Goal: Task Accomplishment & Management: Manage account settings

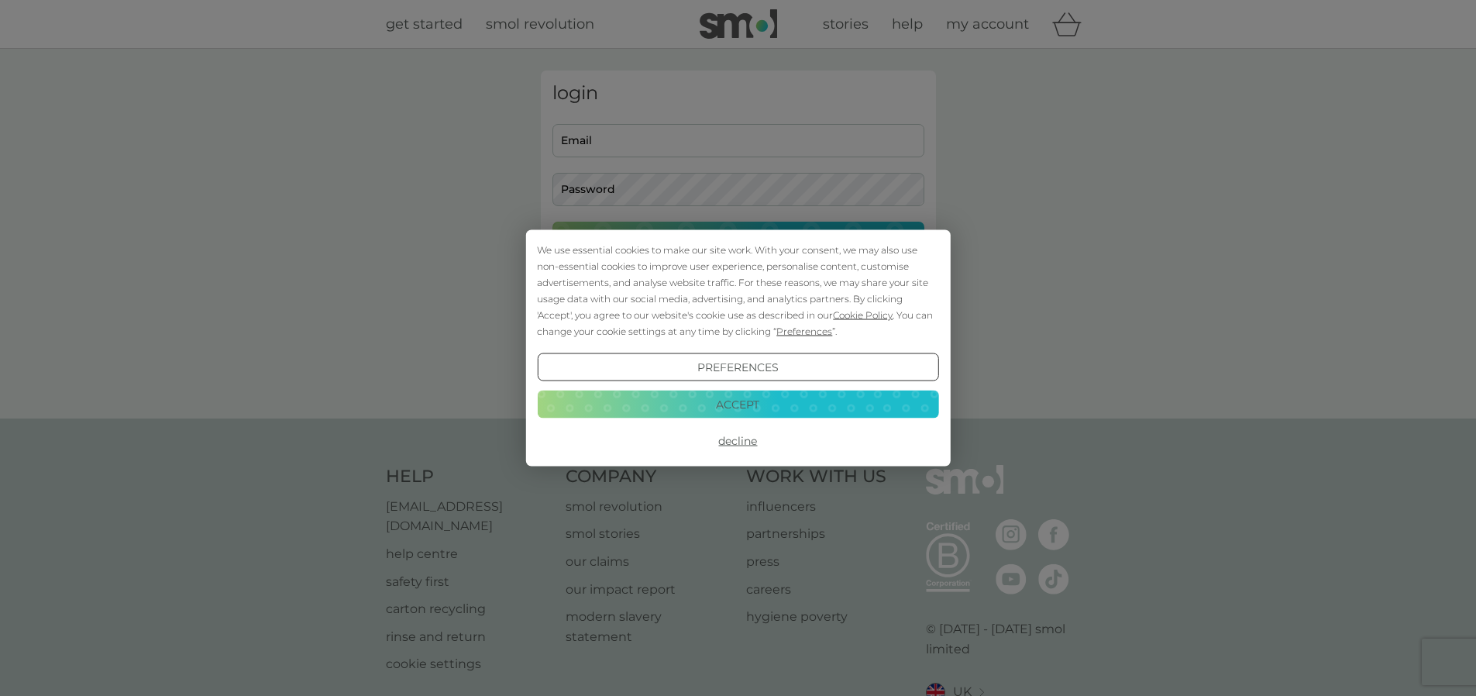
click at [746, 396] on button "Accept" at bounding box center [737, 404] width 401 height 28
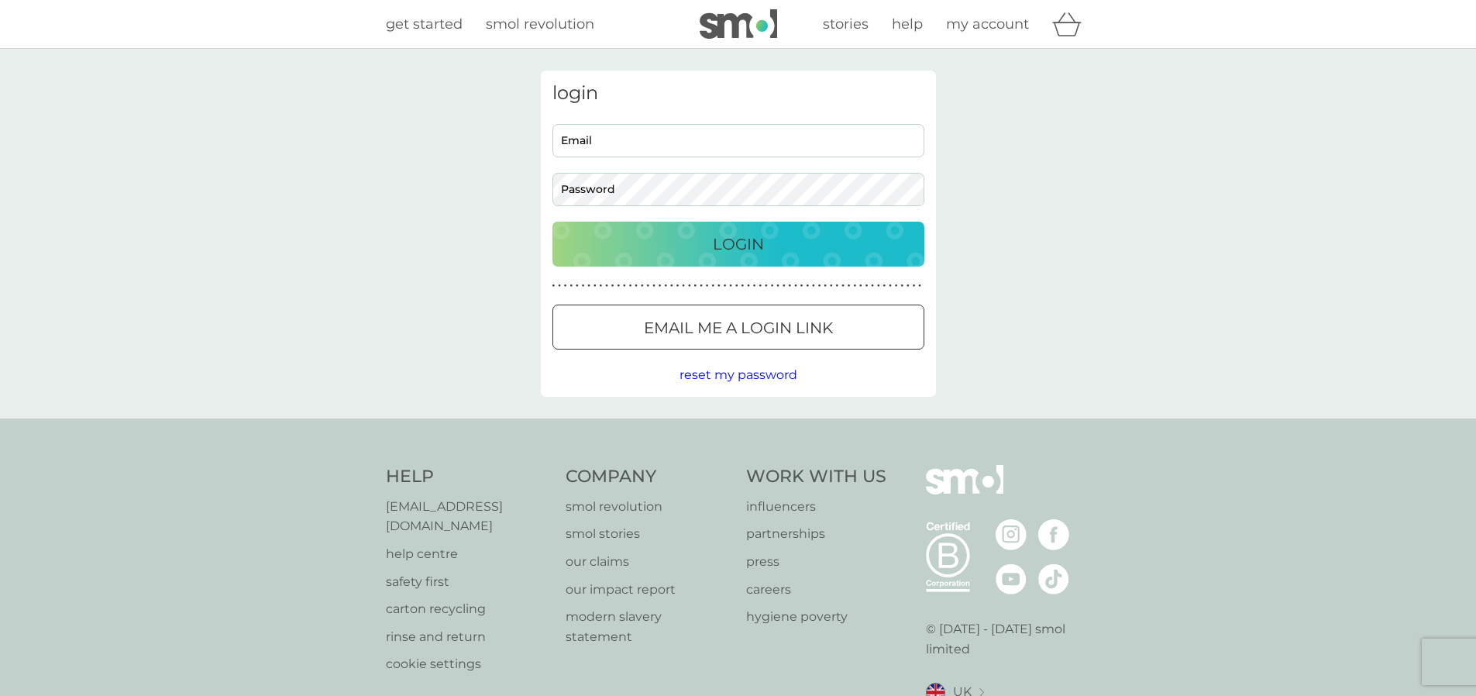
type input "chris@allensunlimited.net"
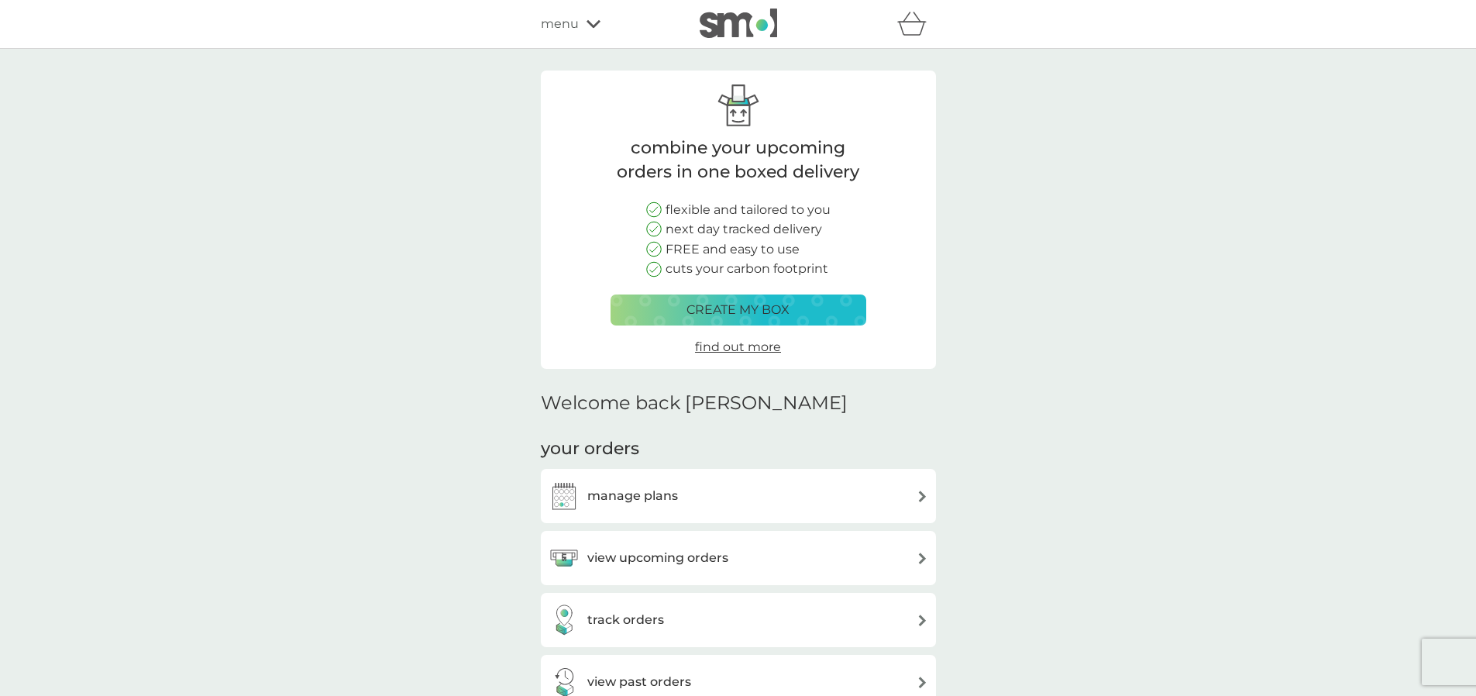
click at [633, 494] on h3 "manage plans" at bounding box center [632, 496] width 91 height 20
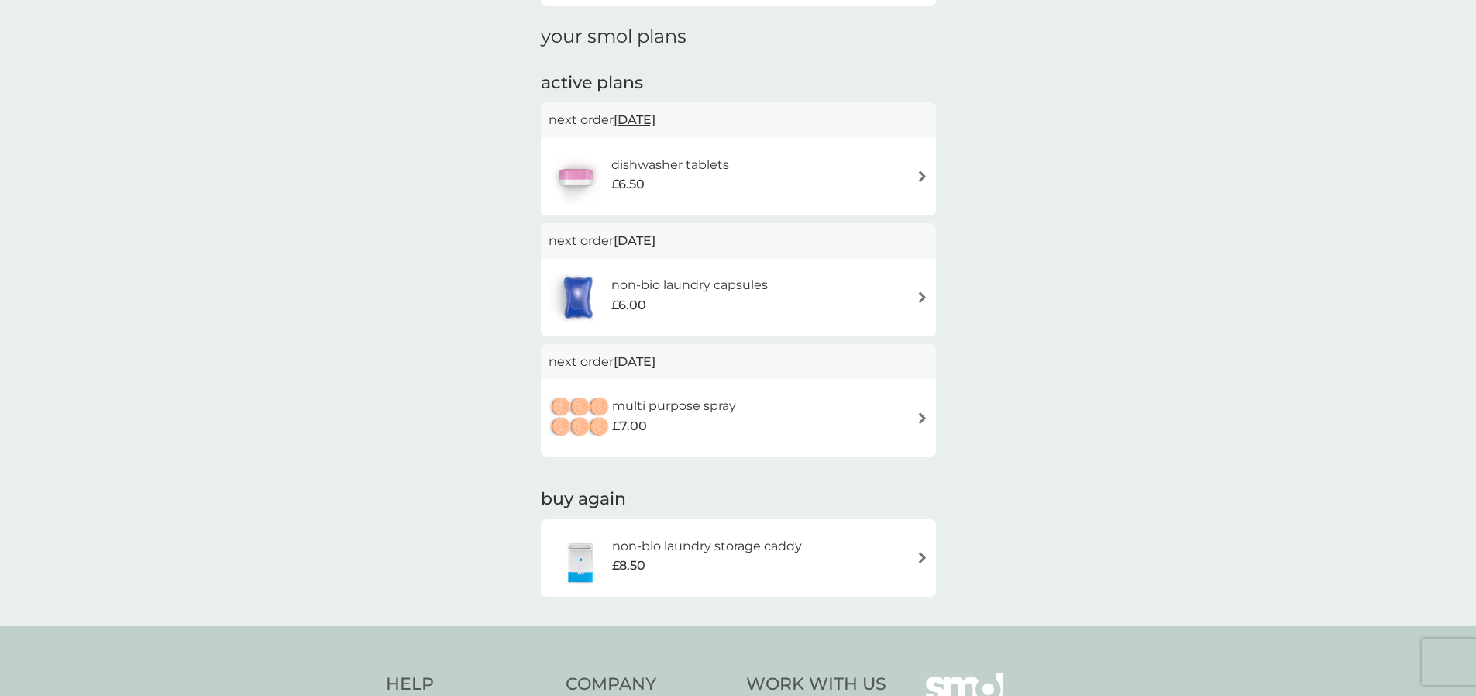
scroll to position [233, 0]
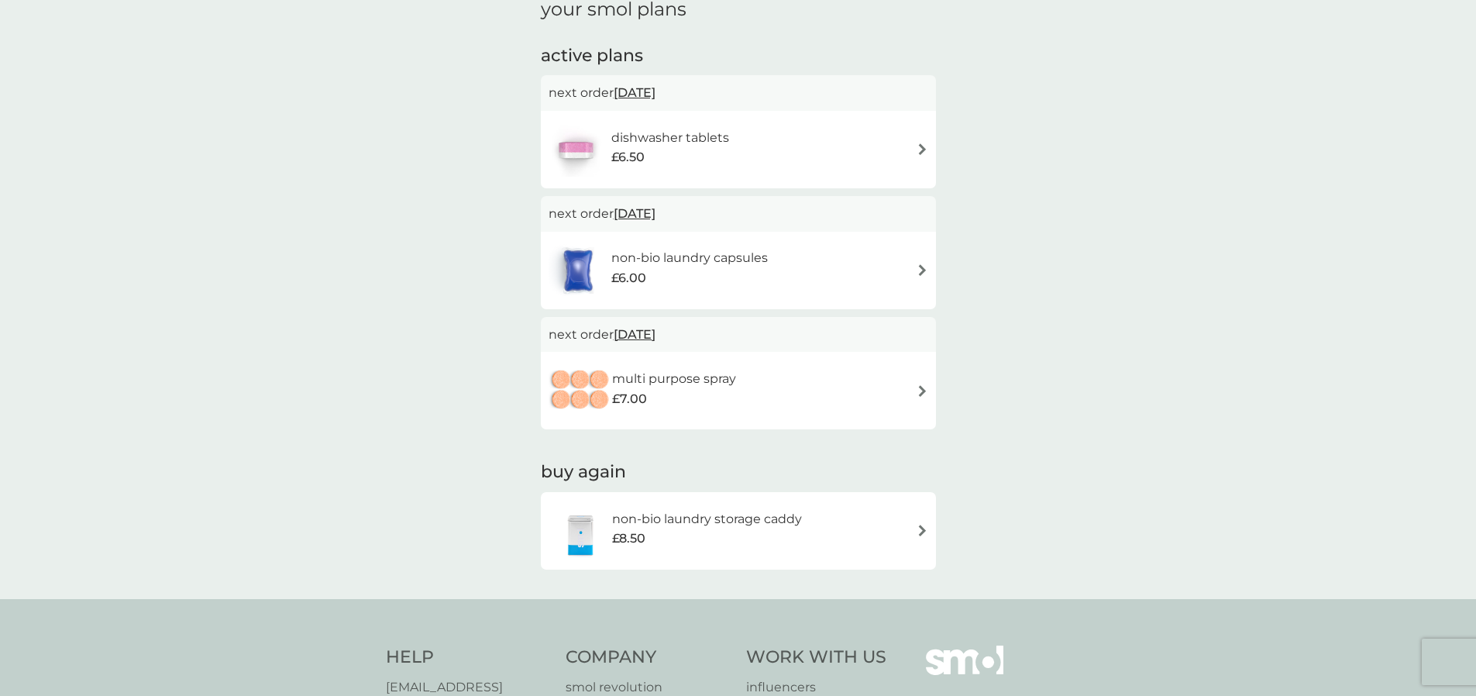
click at [922, 389] on img at bounding box center [923, 391] width 12 height 12
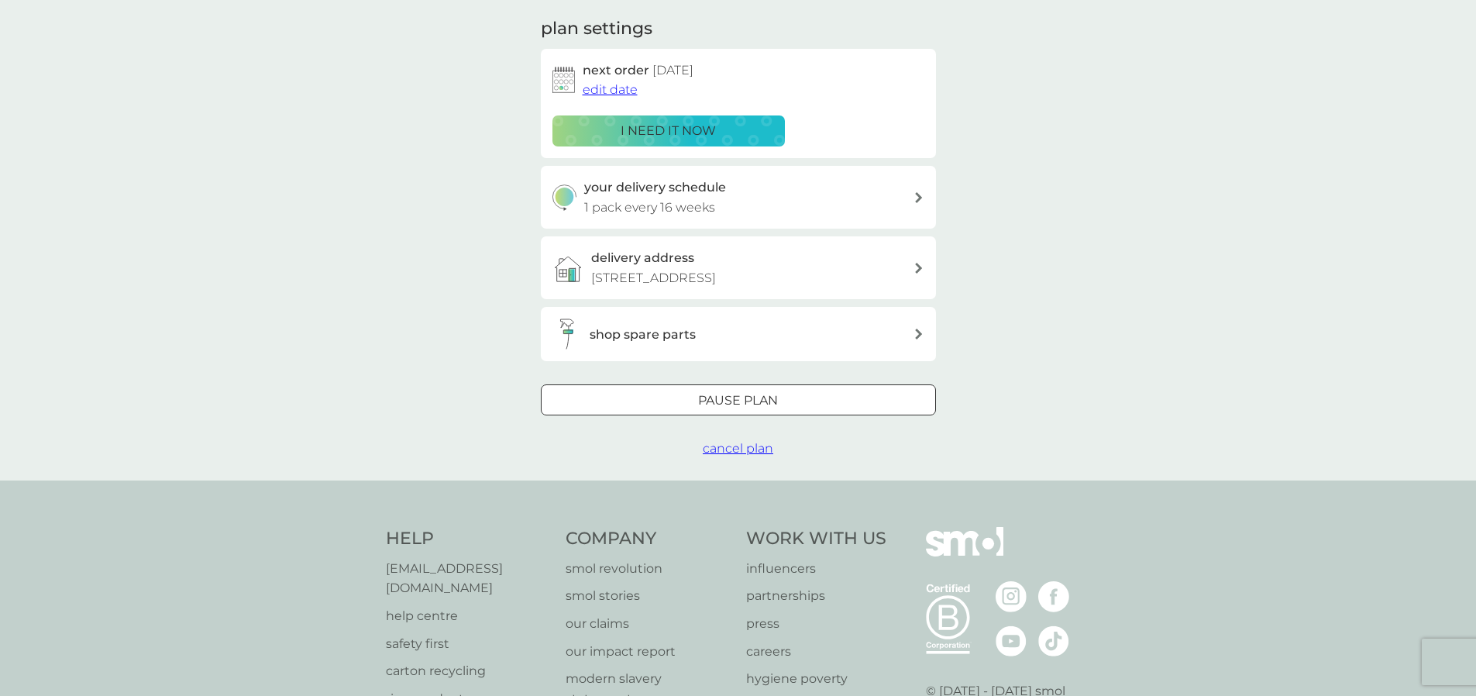
scroll to position [233, 0]
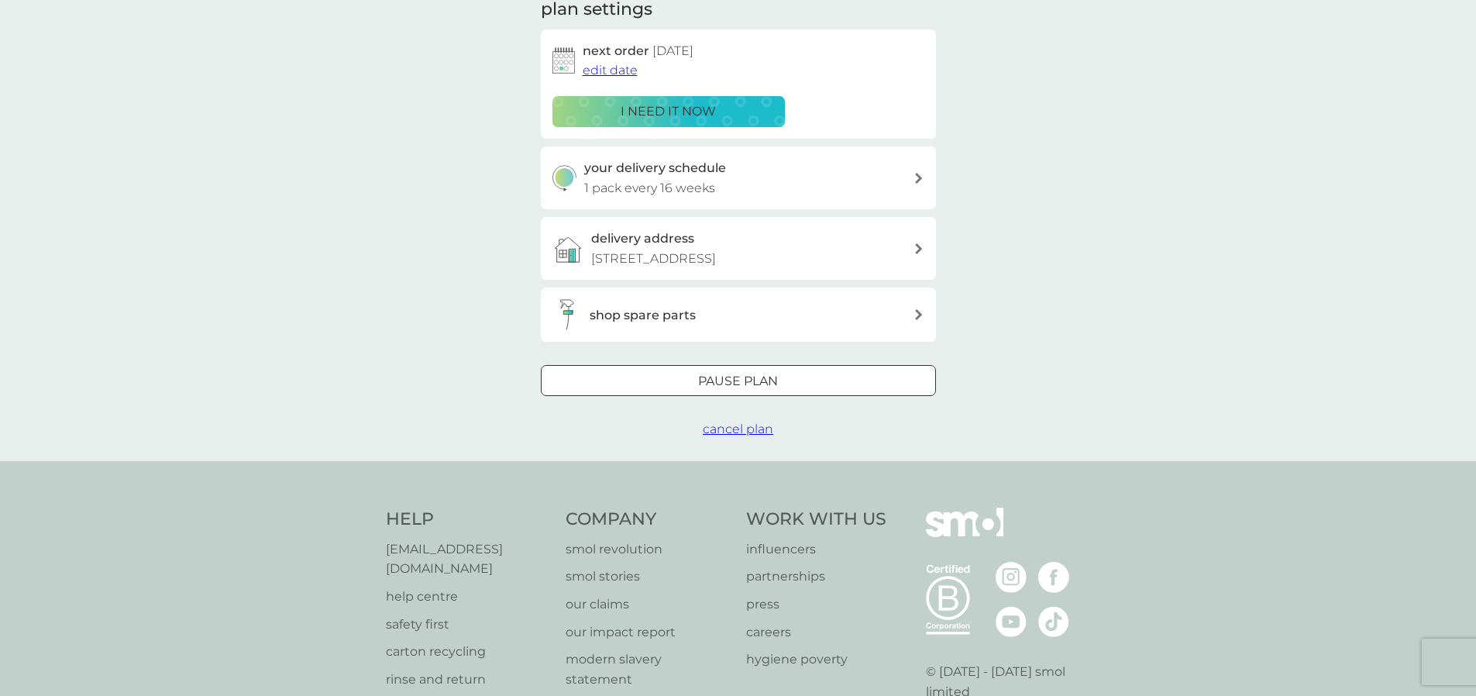
click at [736, 436] on span "cancel plan" at bounding box center [738, 429] width 71 height 15
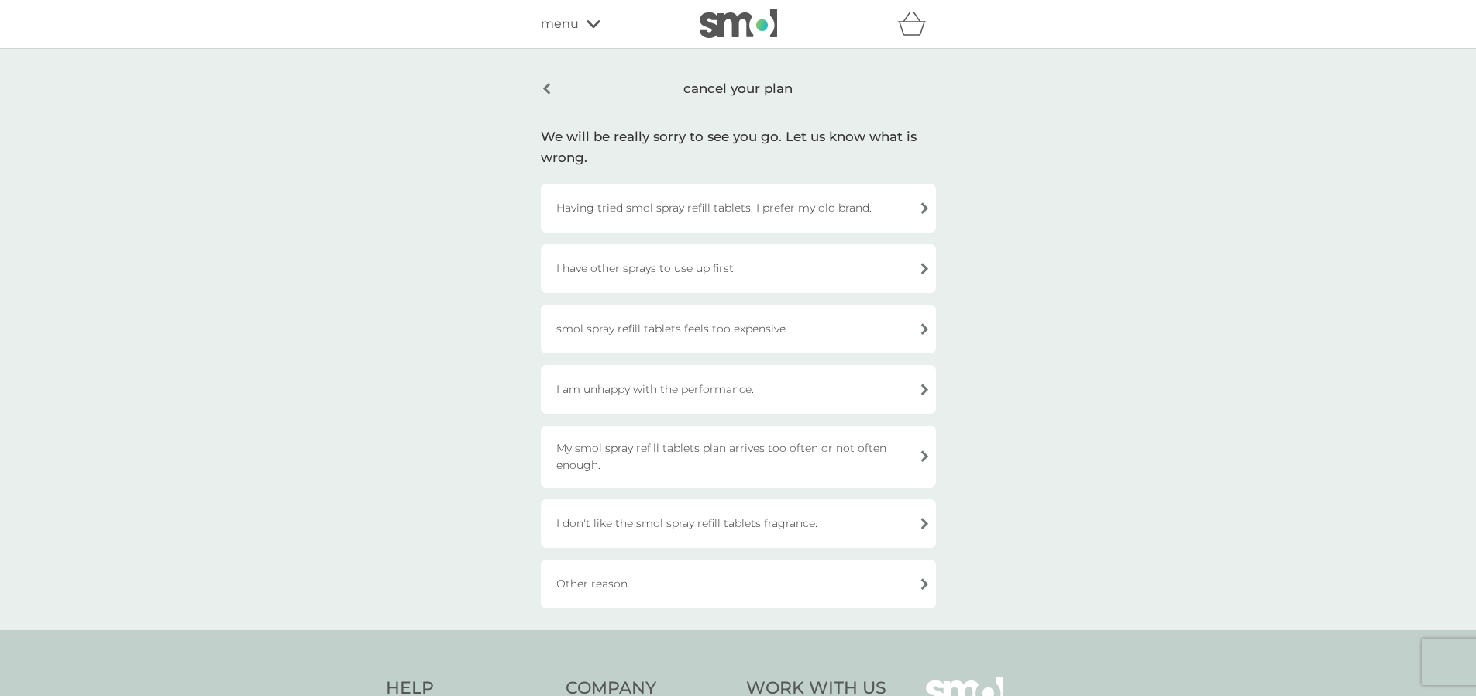
click at [922, 580] on div "Other reason." at bounding box center [738, 584] width 395 height 49
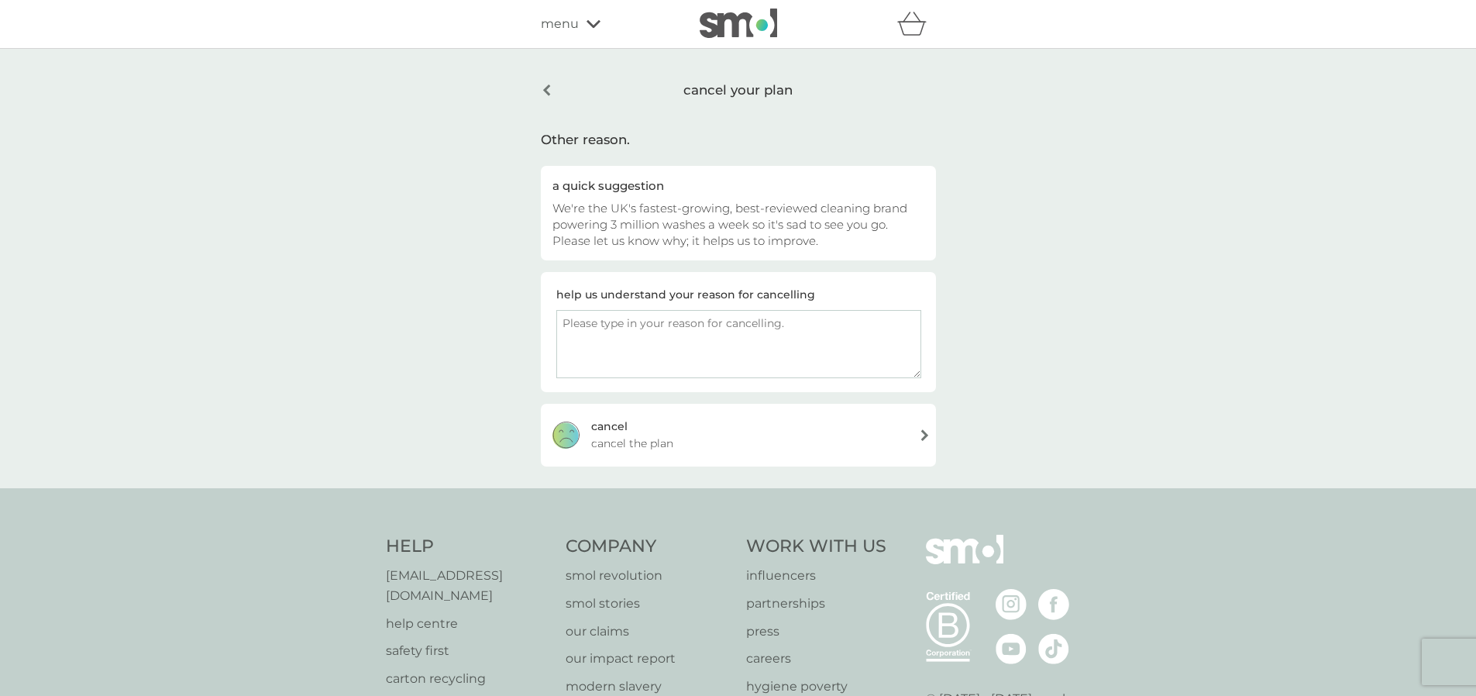
click at [667, 327] on textarea at bounding box center [738, 344] width 365 height 68
click at [899, 326] on textarea "I don't need any and you have just sent me another six tablets so the "notifici…" at bounding box center [738, 344] width 365 height 68
drag, startPoint x: 680, startPoint y: 337, endPoint x: 563, endPoint y: 343, distance: 116.4
click at [563, 343] on textarea "I don't need any and you have just sent me another six tablets so the "notifici…" at bounding box center [738, 344] width 365 height 68
click at [820, 342] on textarea "I don't need any and you have just sent me another six tablets without giving m…" at bounding box center [738, 344] width 365 height 68
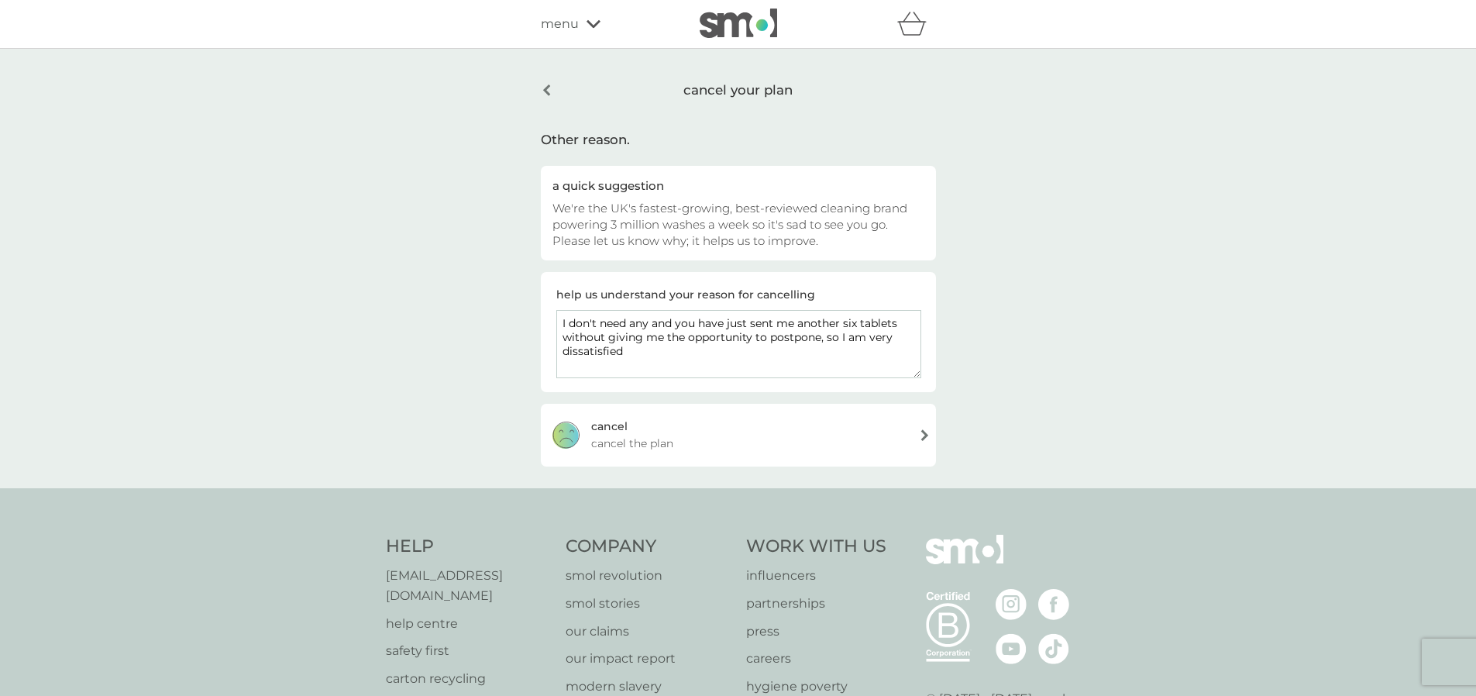
click at [667, 353] on textarea "I don't need any and you have just sent me another six tablets without giving m…" at bounding box center [738, 344] width 365 height 68
type textarea "I don't need any and you have just sent me another six tablets without giving m…"
click at [607, 427] on div "cancel" at bounding box center [609, 426] width 36 height 17
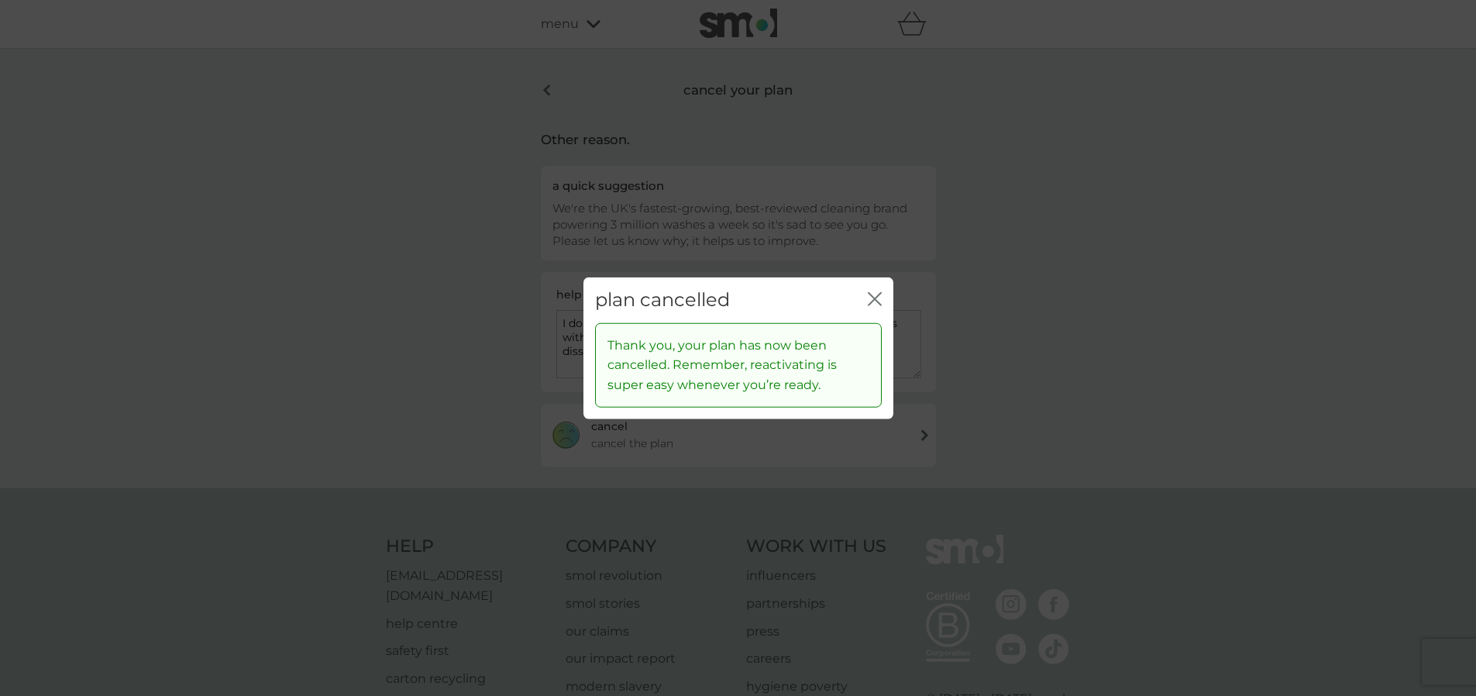
click at [881, 293] on icon "close" at bounding box center [878, 299] width 6 height 12
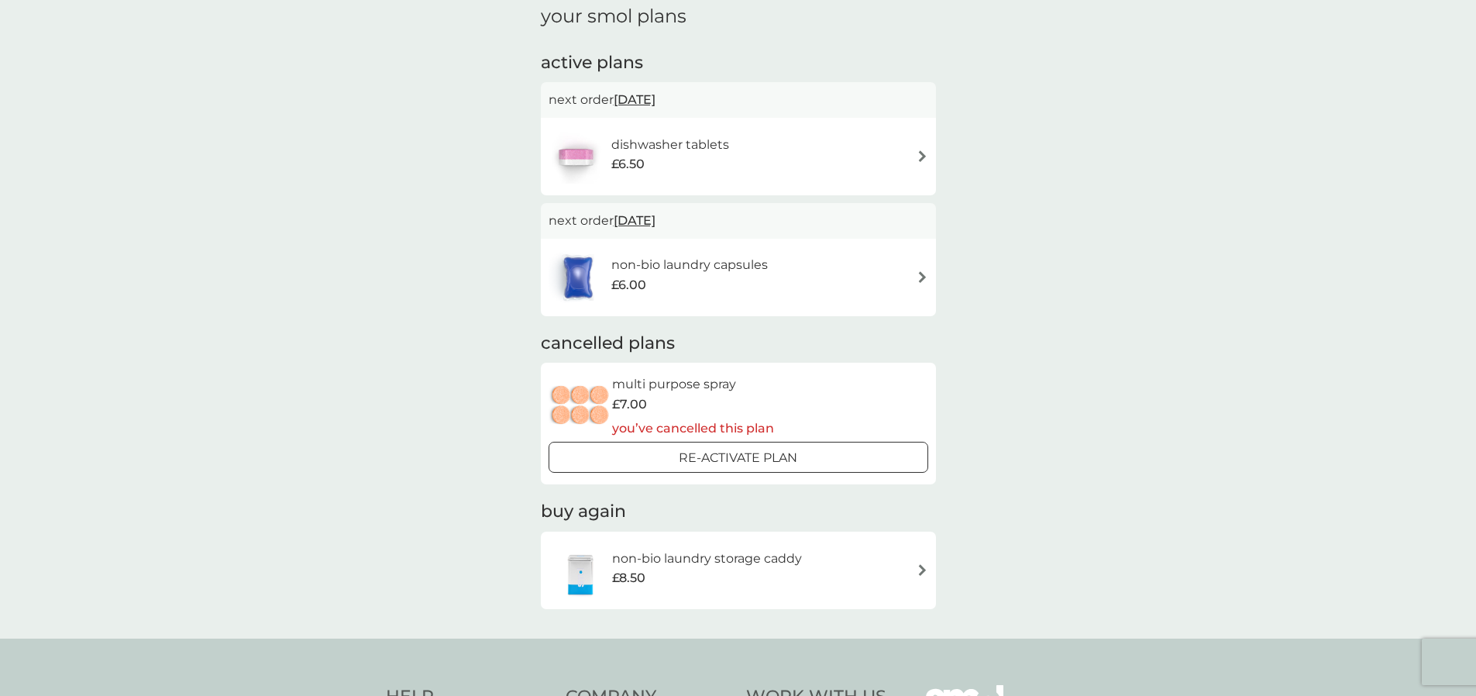
scroll to position [233, 0]
